Goal: Task Accomplishment & Management: Use online tool/utility

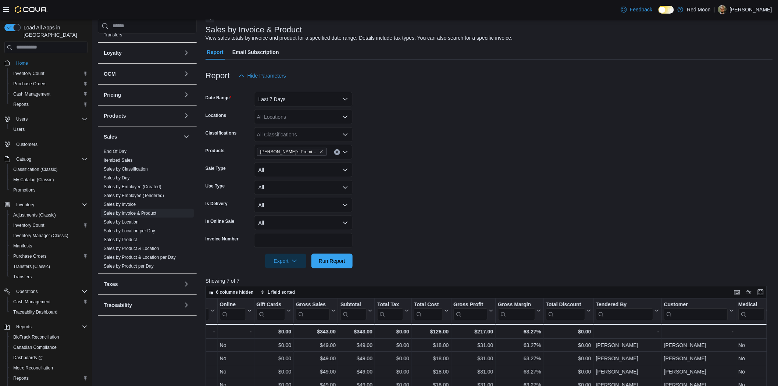
scroll to position [41, 0]
click at [324, 151] on span "[PERSON_NAME]'s Premium Cookie Glue 20g PR Pack" at bounding box center [292, 153] width 70 height 8
paste input "********"
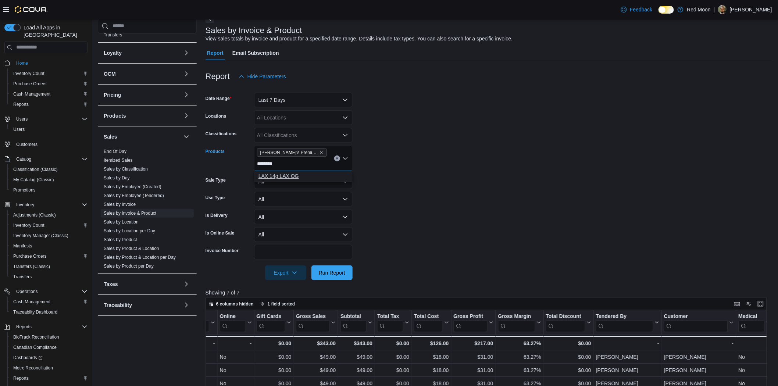
type input "********"
drag, startPoint x: 286, startPoint y: 175, endPoint x: 289, endPoint y: 171, distance: 5.7
click at [287, 175] on div "LAX 14g LAX OG" at bounding box center [304, 175] width 90 height 7
click at [321, 153] on icon "Remove Noah's Premium Cookie Glue 20g PR Pack from selection in this group" at bounding box center [321, 152] width 4 height 4
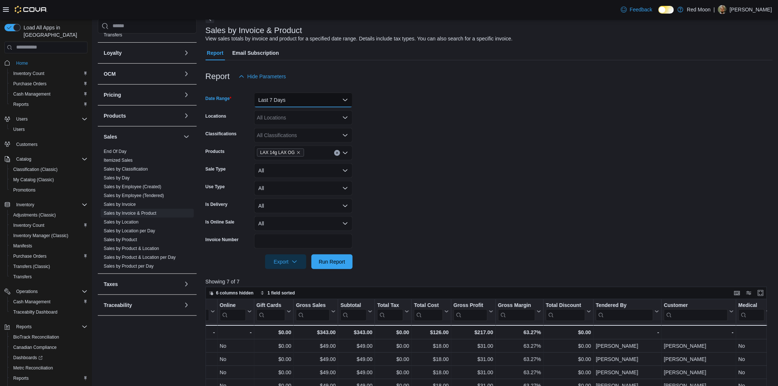
click at [288, 101] on button "Last 7 Days" at bounding box center [303, 100] width 99 height 15
drag, startPoint x: 285, startPoint y: 212, endPoint x: 287, endPoint y: 216, distance: 3.8
click at [285, 212] on button "Last 30 Days" at bounding box center [303, 217] width 99 height 15
click at [339, 261] on span "Run Report" at bounding box center [332, 261] width 26 height 7
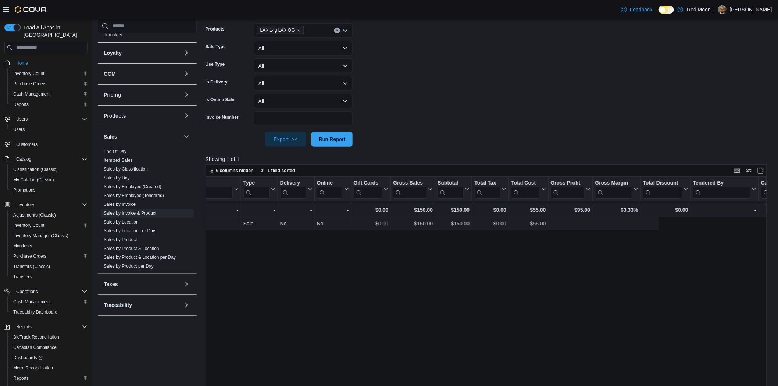
scroll to position [0, 374]
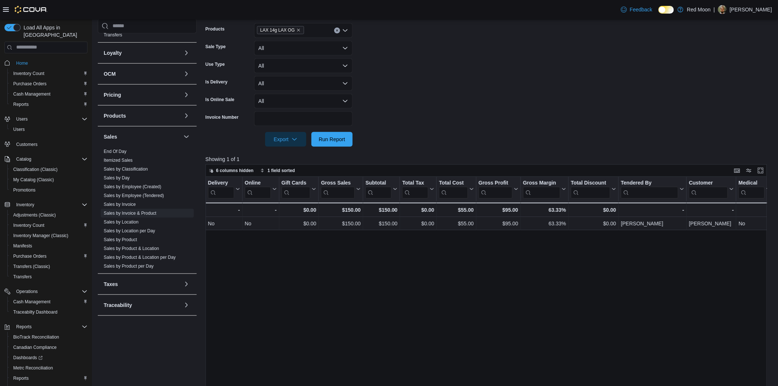
drag, startPoint x: 468, startPoint y: 230, endPoint x: 547, endPoint y: 227, distance: 78.8
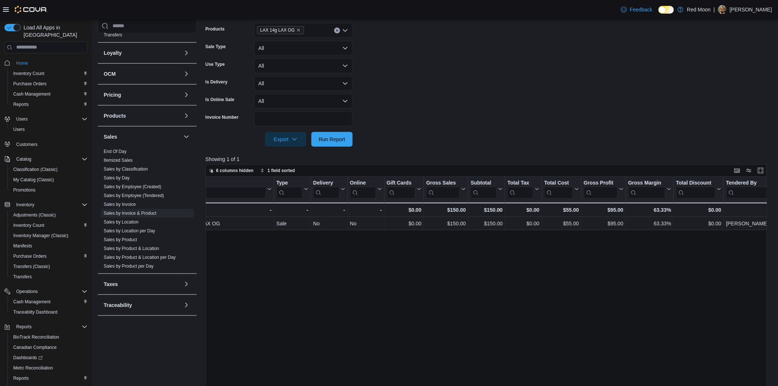
scroll to position [0, 0]
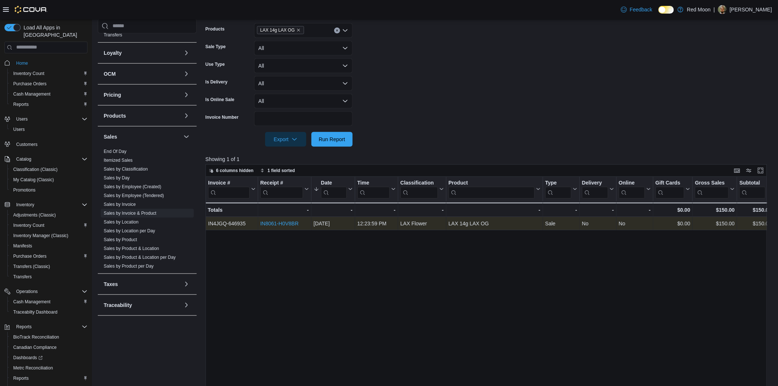
drag, startPoint x: 656, startPoint y: 224, endPoint x: 354, endPoint y: 221, distance: 302.3
click at [286, 223] on link "IN8061-H0V8BR" at bounding box center [279, 224] width 38 height 6
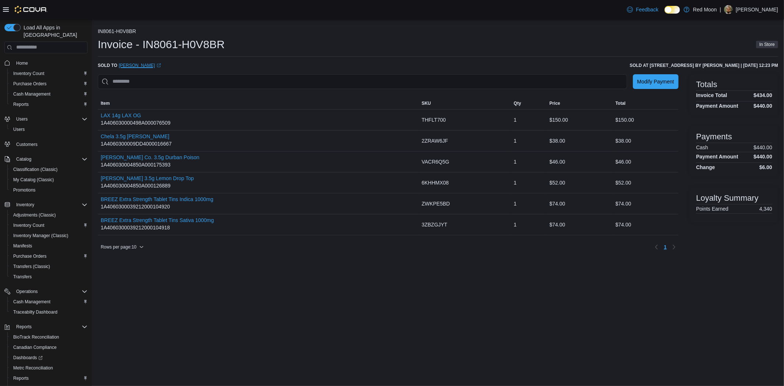
click at [129, 63] on link "Francis Lydon (opens in a new tab or window)" at bounding box center [140, 66] width 42 height 6
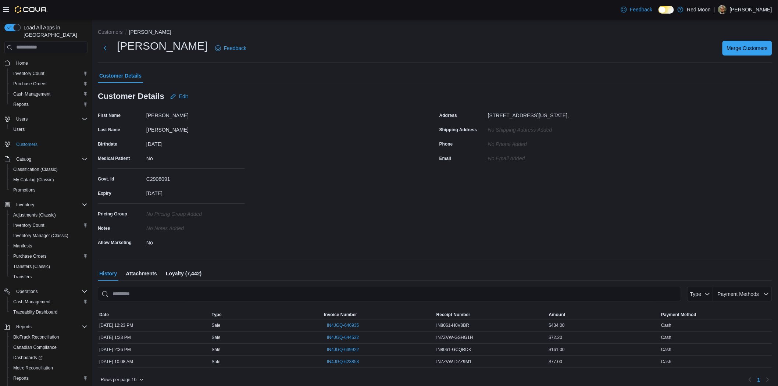
click at [142, 269] on span "Attachments" at bounding box center [141, 273] width 31 height 15
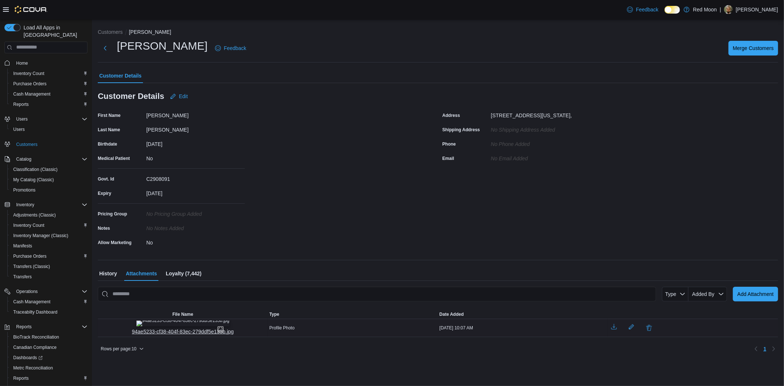
click at [168, 327] on img "94ae5233-cf38-404f-83ec-279ddf5e135b.jpg" at bounding box center [182, 324] width 93 height 6
